Goal: Transaction & Acquisition: Purchase product/service

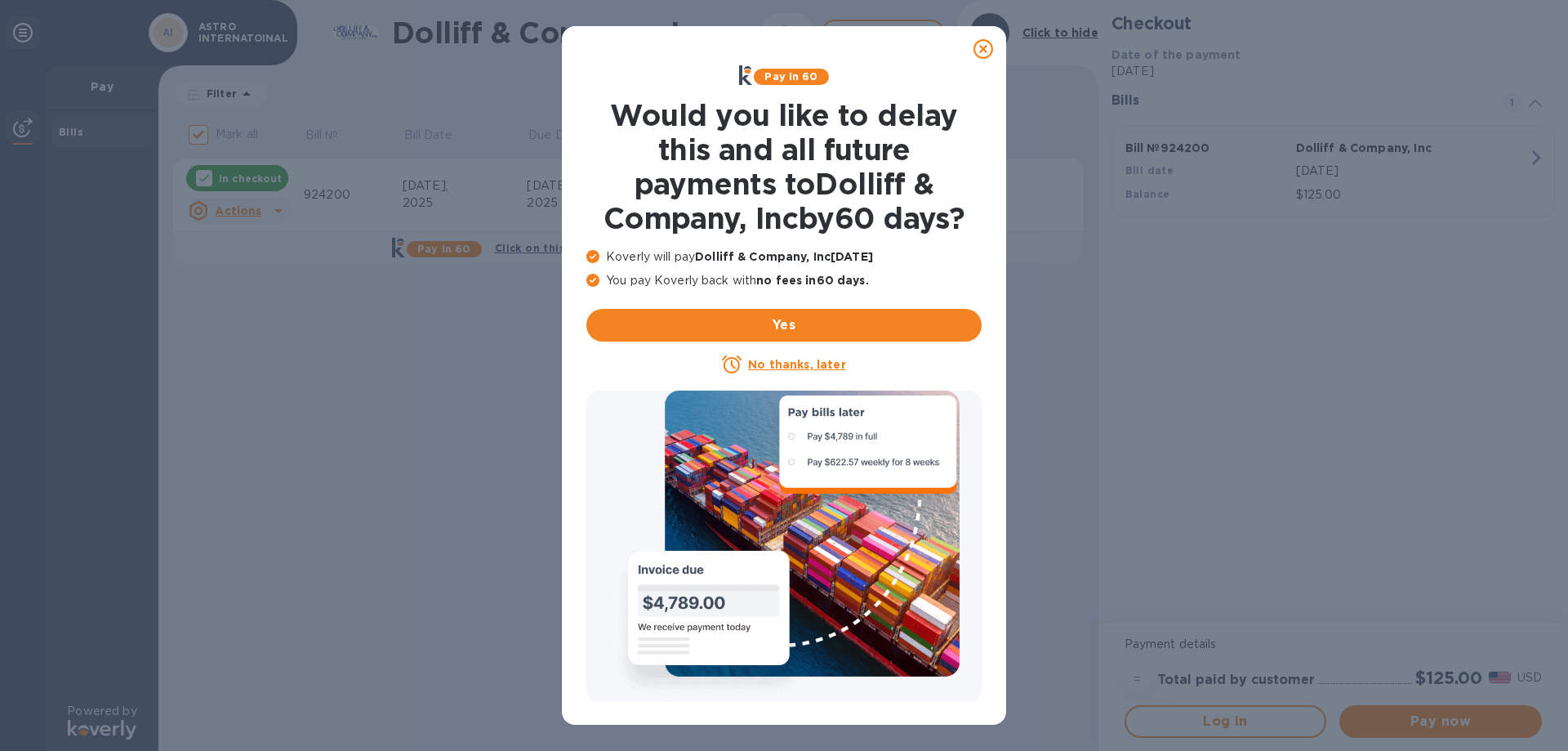
click at [802, 364] on u "No thanks, later" at bounding box center [797, 364] width 97 height 13
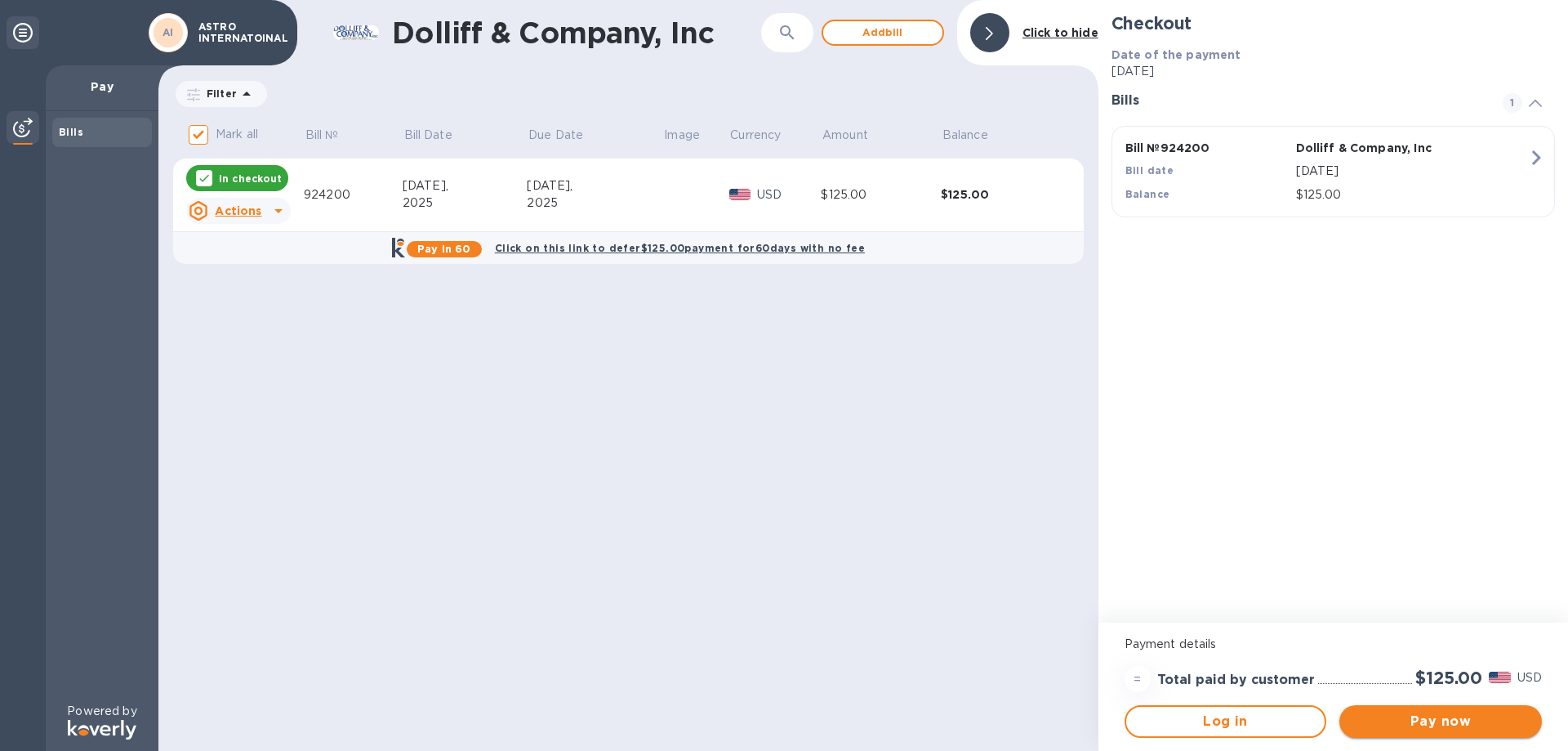
click at [1448, 722] on span "Pay now" at bounding box center [1440, 721] width 176 height 19
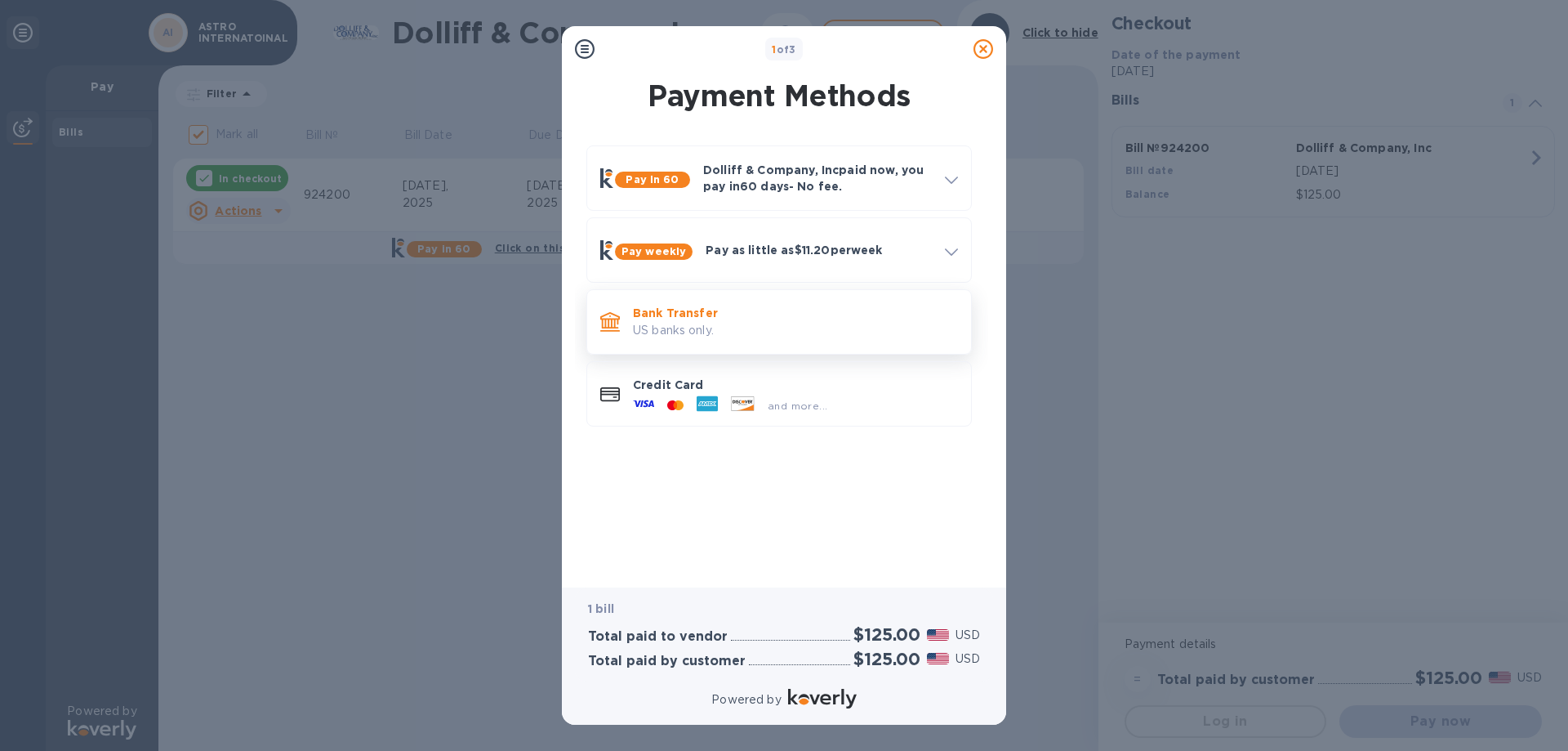
click at [680, 331] on p "US banks only." at bounding box center [795, 330] width 325 height 17
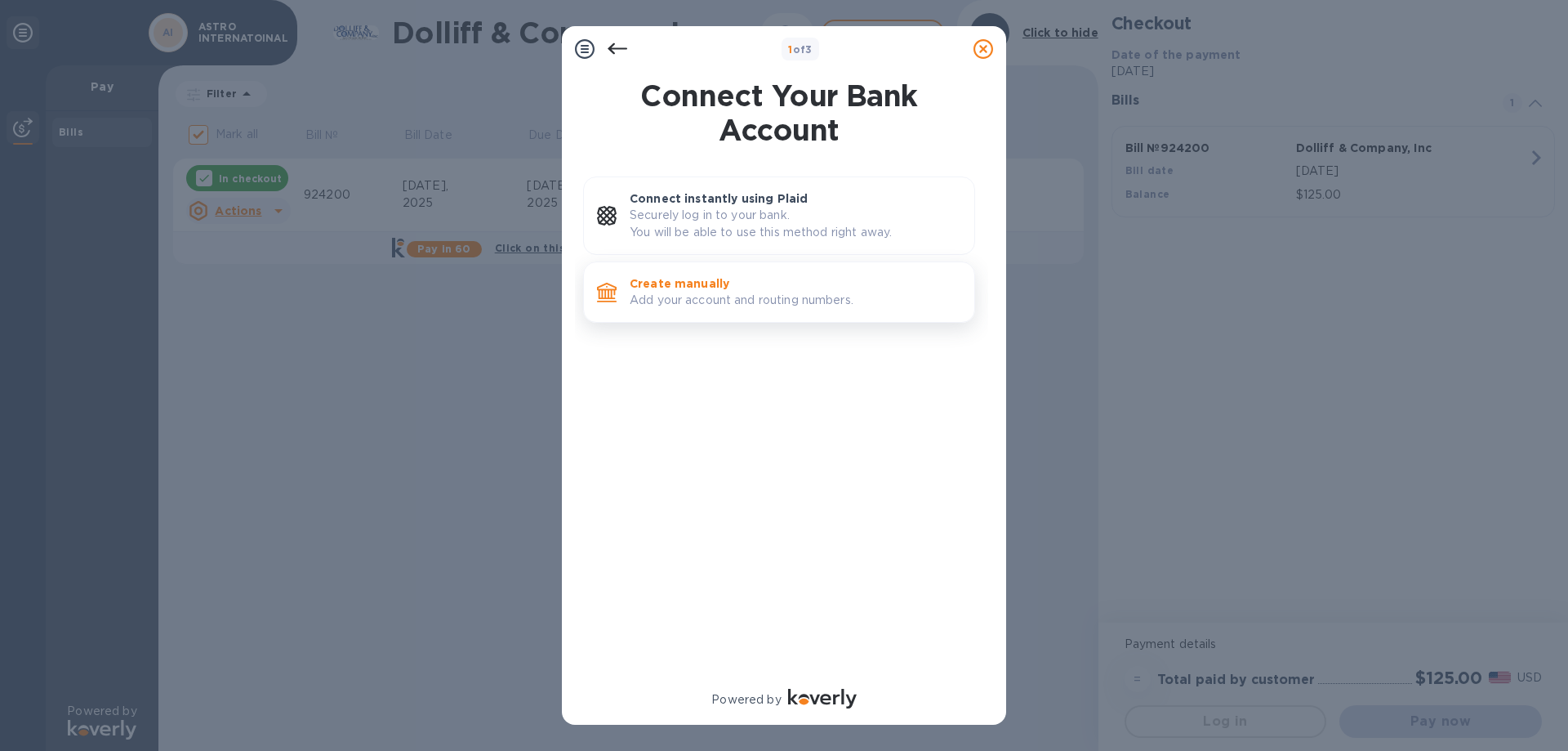
click at [695, 294] on p "Add your account and routing numbers." at bounding box center [795, 299] width 332 height 17
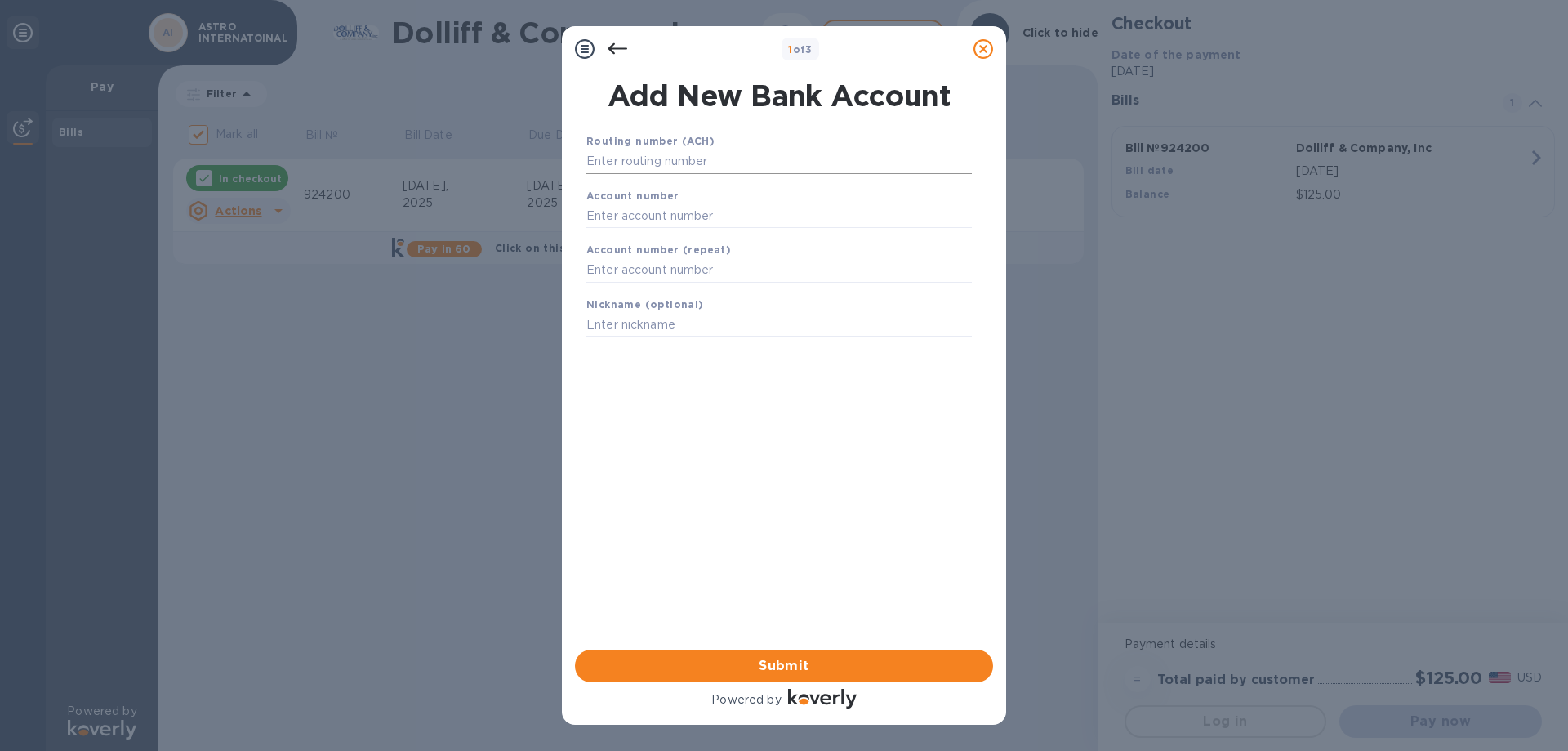
click at [634, 166] on input "text" at bounding box center [779, 162] width 386 height 25
type input "211070175"
click at [654, 240] on input "text" at bounding box center [779, 236] width 386 height 25
type input "1104061926"
click at [624, 288] on input "text" at bounding box center [779, 291] width 386 height 25
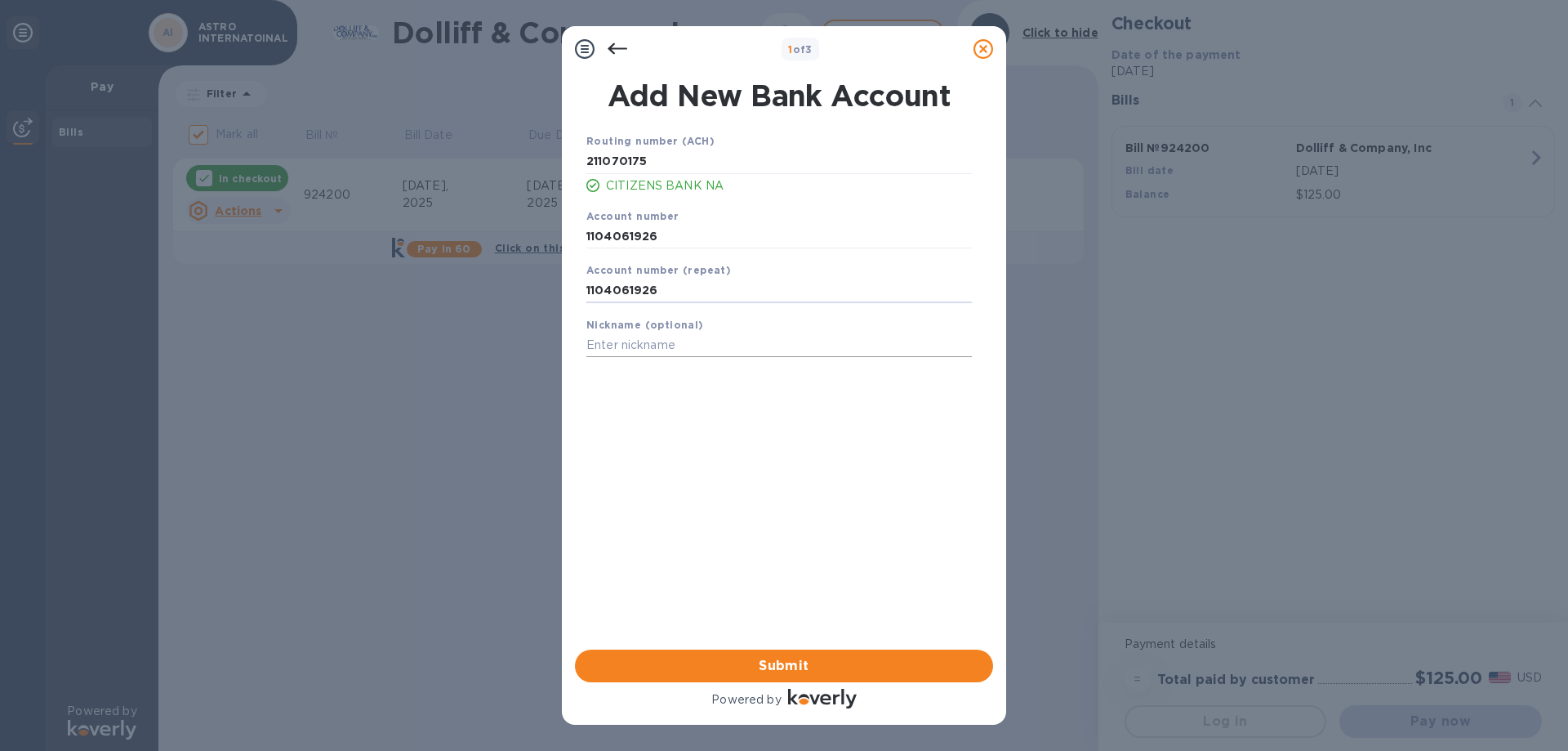
type input "1104061926"
click at [644, 342] on input "text" at bounding box center [779, 345] width 386 height 25
type input "ASTRO"
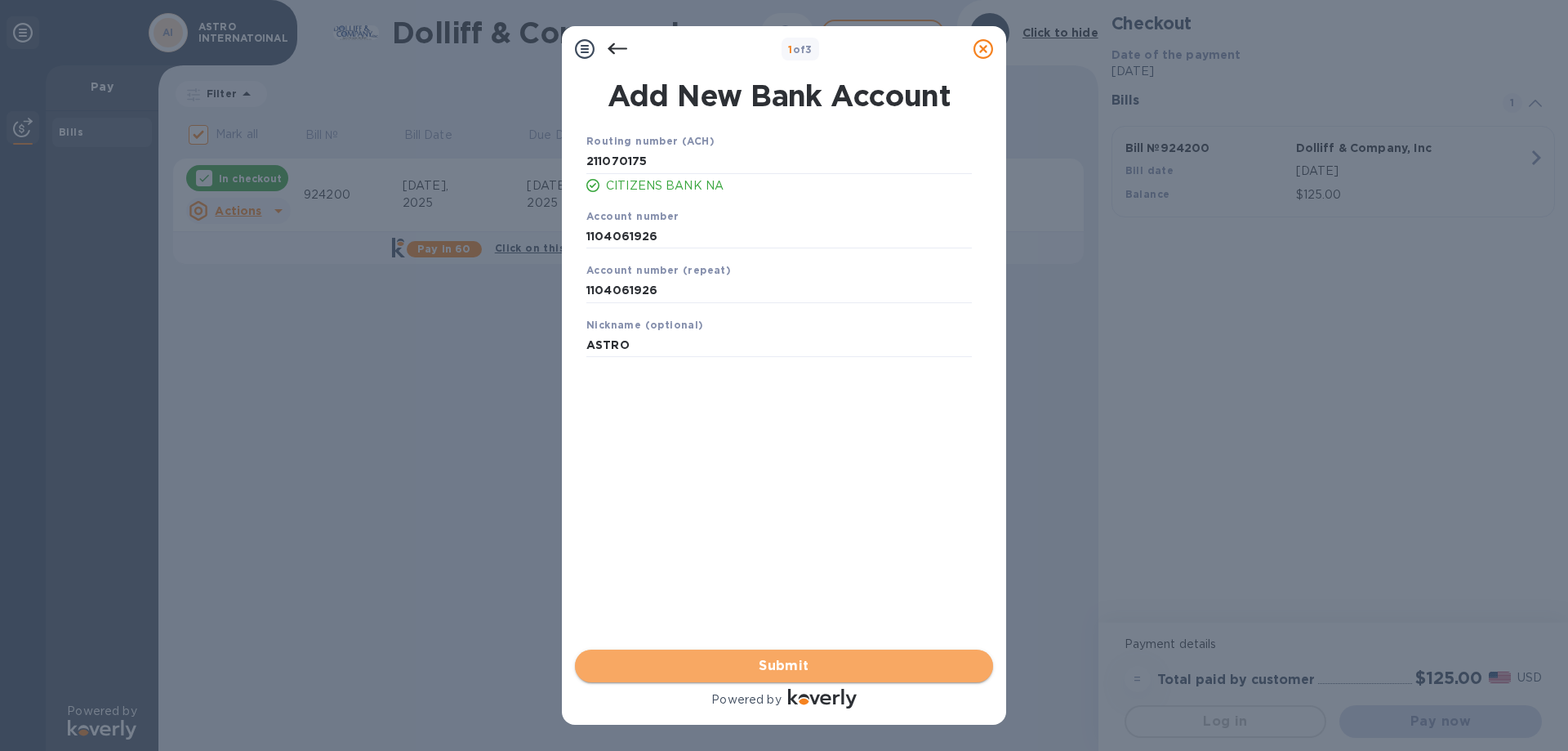
click at [792, 670] on span "Submit" at bounding box center [784, 666] width 392 height 19
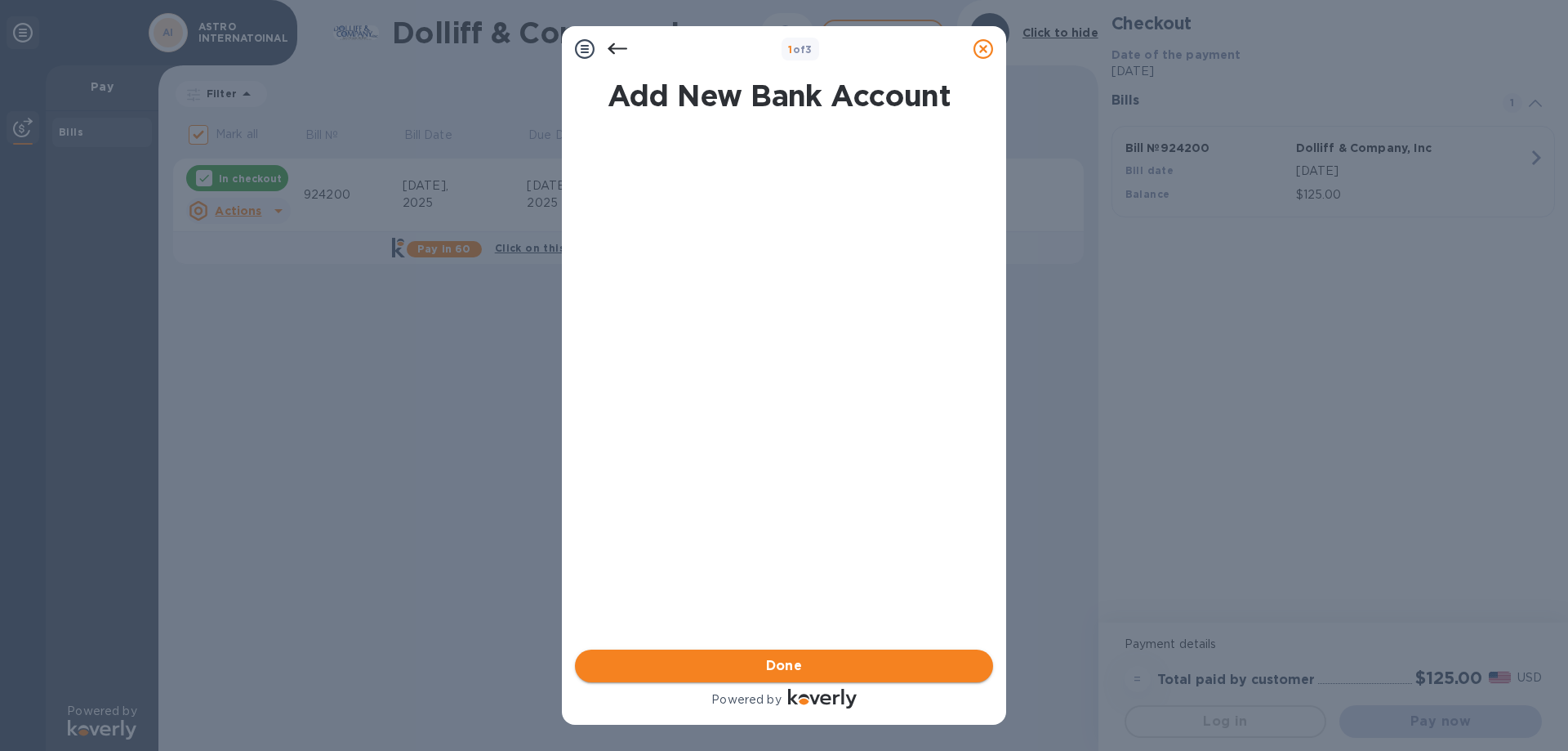
click at [784, 667] on span "Done" at bounding box center [784, 666] width 37 height 19
